Goal: Check status: Check status

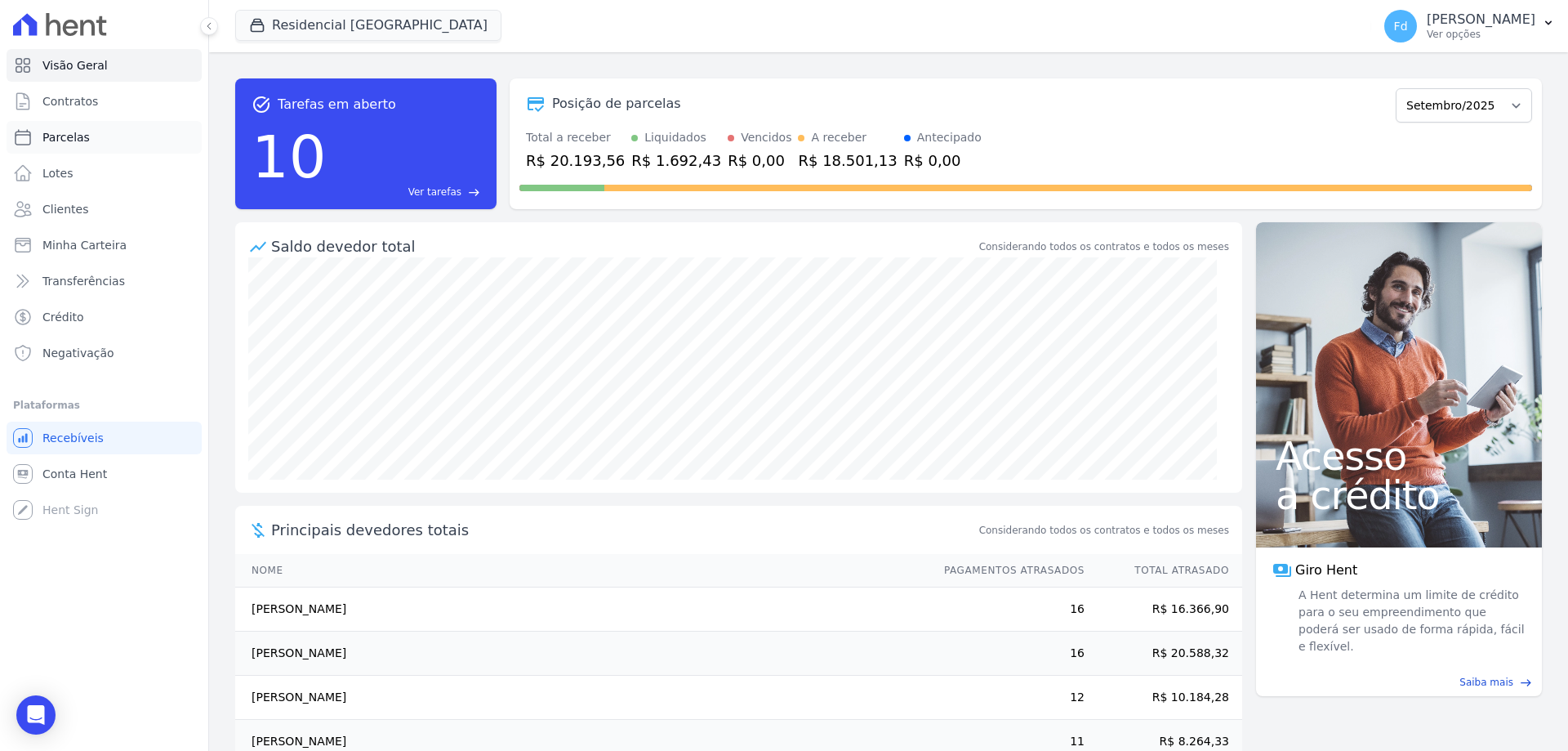
click at [90, 138] on link "Parcelas" at bounding box center [105, 137] width 196 height 33
select select
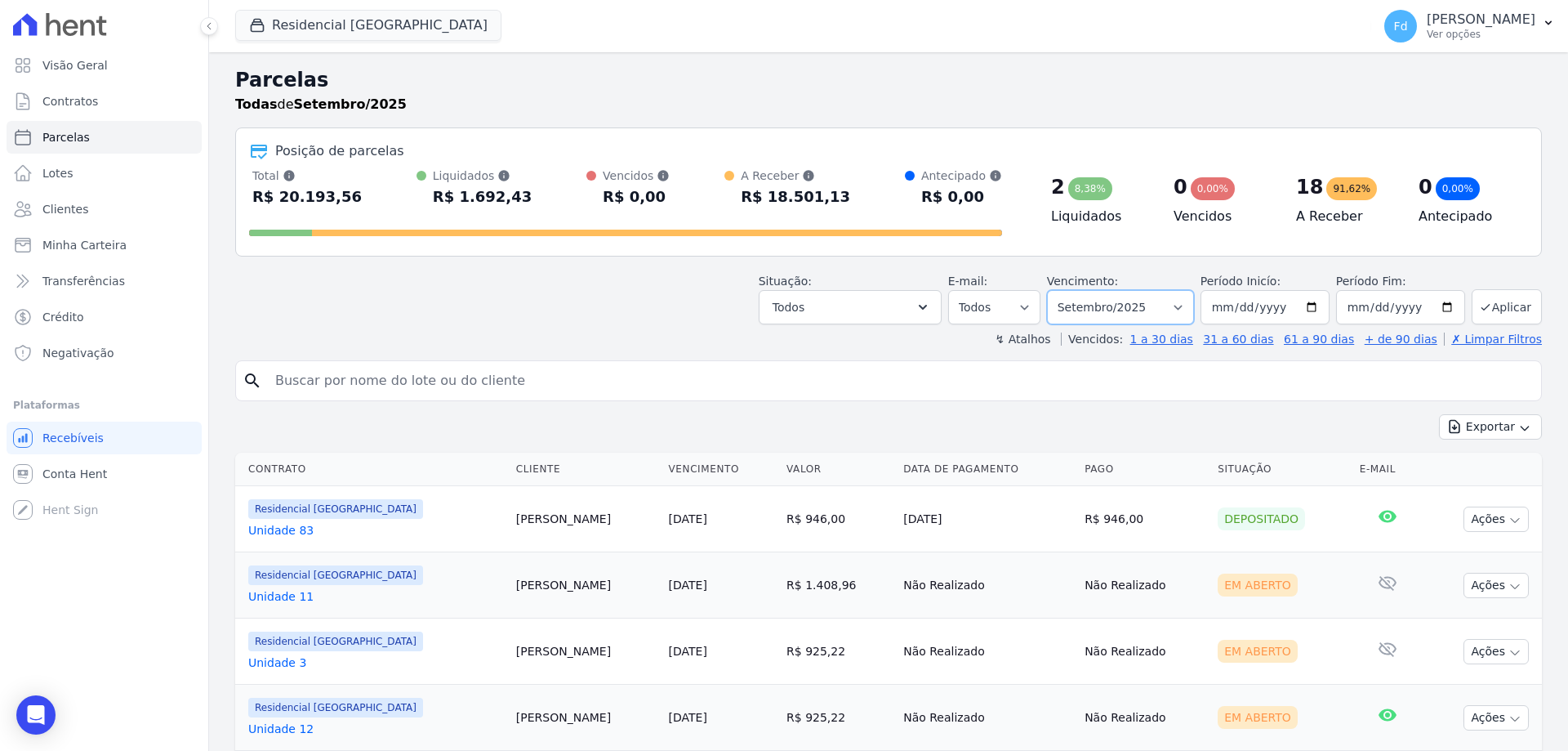
click at [1142, 308] on select "Filtrar por período ──────── Todos os meses Março/2024 Abril/2024 Maio/2024 Jun…" at bounding box center [1120, 307] width 147 height 34
select select "08/2025"
click at [1058, 290] on select "Filtrar por período ──────── Todos os meses Março/2024 Abril/2024 Maio/2024 Jun…" at bounding box center [1120, 307] width 147 height 34
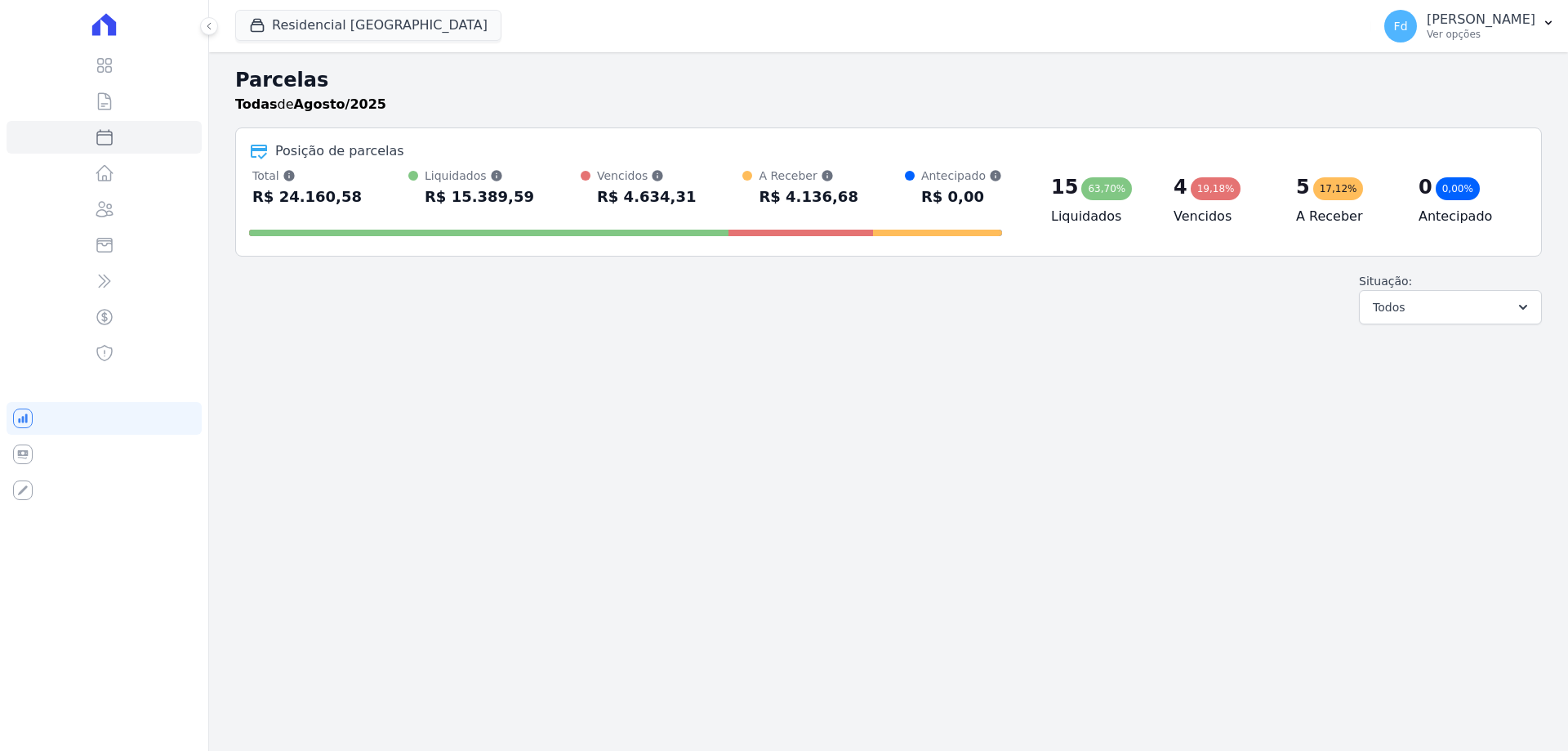
select select
